Goal: Task Accomplishment & Management: Use online tool/utility

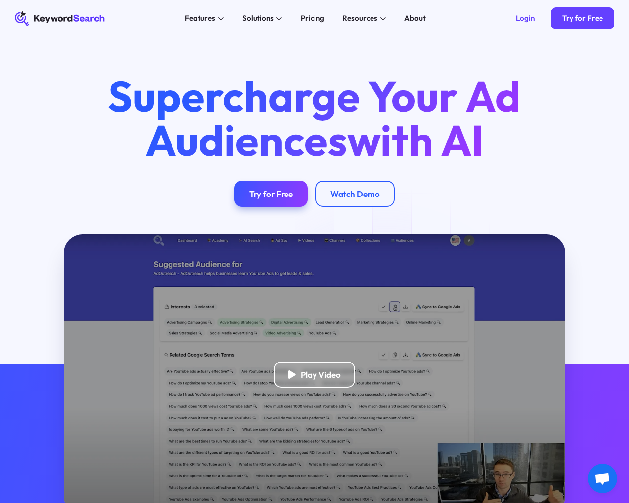
click at [89, 503] on html "KeywordSearch Features AI Audience Builder Supercharge your Google and YouTube …" at bounding box center [314, 251] width 629 height 503
click at [526, 18] on div "Login" at bounding box center [525, 18] width 19 height 9
